Goal: Task Accomplishment & Management: Manage account settings

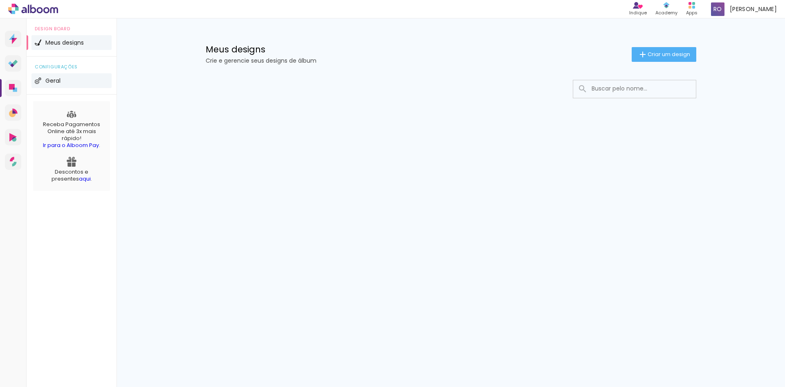
click at [50, 80] on span "Geral" at bounding box center [52, 81] width 15 height 6
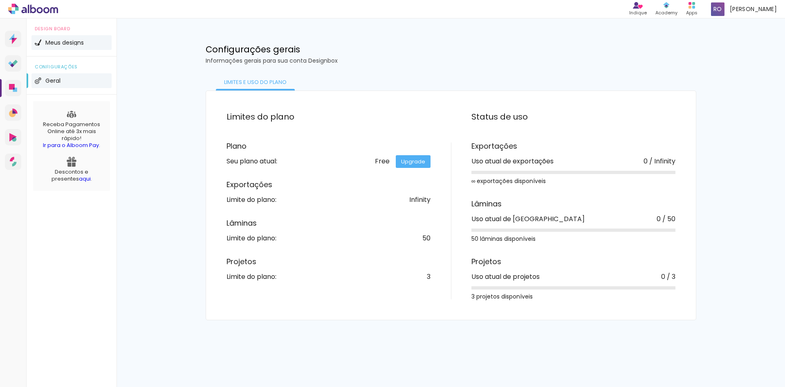
click at [56, 41] on span "Meus designs" at bounding box center [64, 43] width 38 height 6
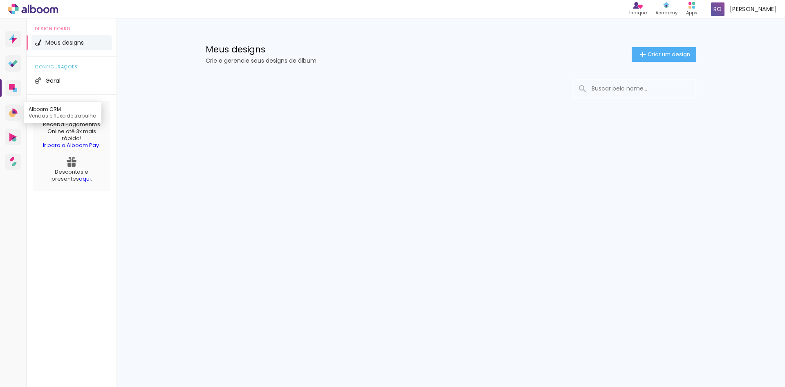
click at [13, 111] on icon at bounding box center [13, 111] width 3 height 3
click at [16, 136] on icon at bounding box center [12, 137] width 7 height 9
